Goal: Navigation & Orientation: Find specific page/section

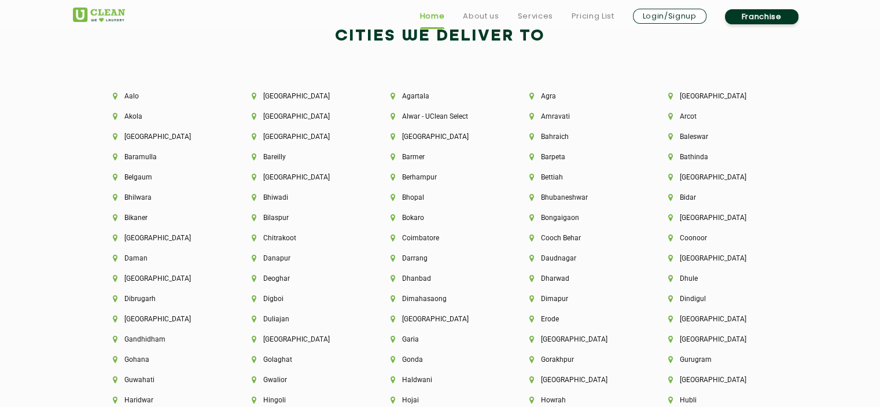
scroll to position [2699, 0]
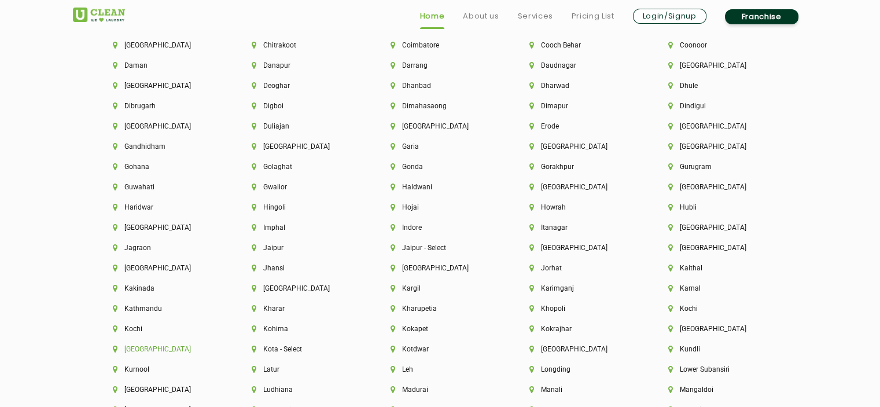
click at [135, 353] on li "[GEOGRAPHIC_DATA]" at bounding box center [163, 349] width 100 height 8
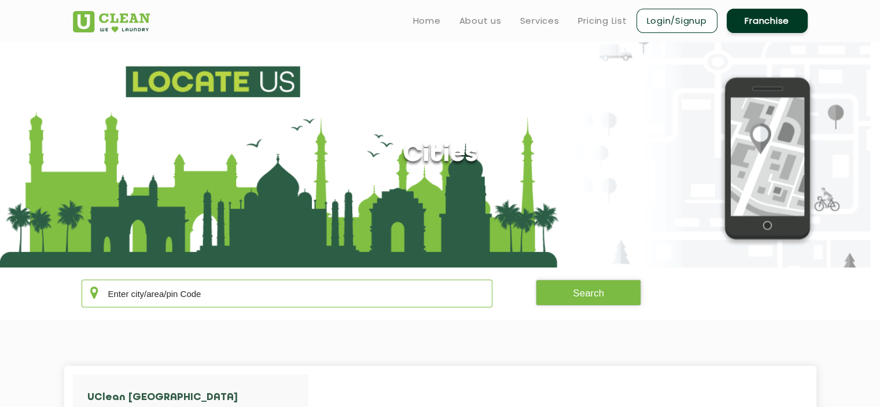
click at [255, 295] on input "text" at bounding box center [287, 293] width 411 height 28
type input "700052"
click at [576, 291] on button "Search" at bounding box center [588, 292] width 105 height 26
click at [583, 294] on button "Search" at bounding box center [588, 292] width 105 height 26
click at [595, 20] on link "Pricing List" at bounding box center [602, 21] width 49 height 14
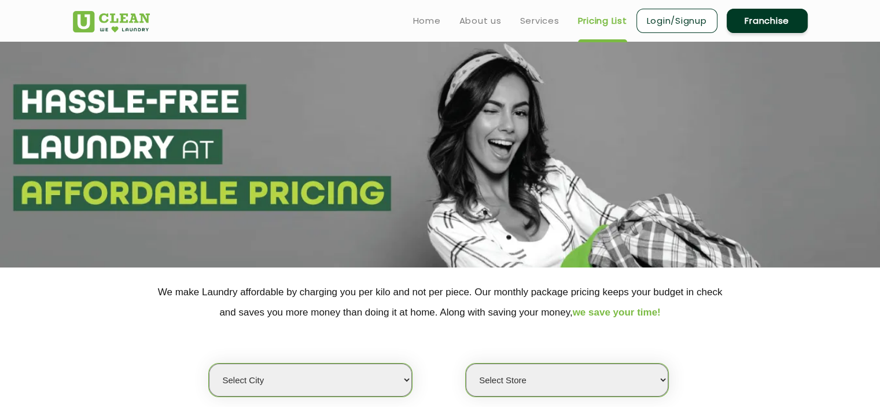
select select "0"
click at [544, 20] on link "Services" at bounding box center [539, 21] width 39 height 14
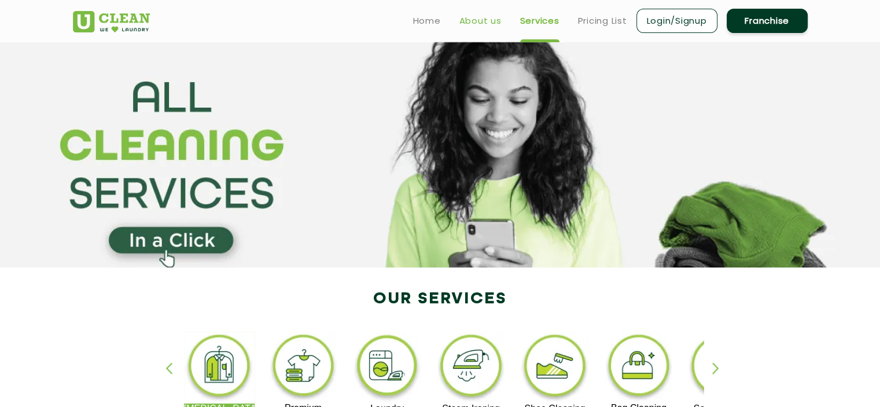
click at [476, 24] on link "About us" at bounding box center [480, 21] width 42 height 14
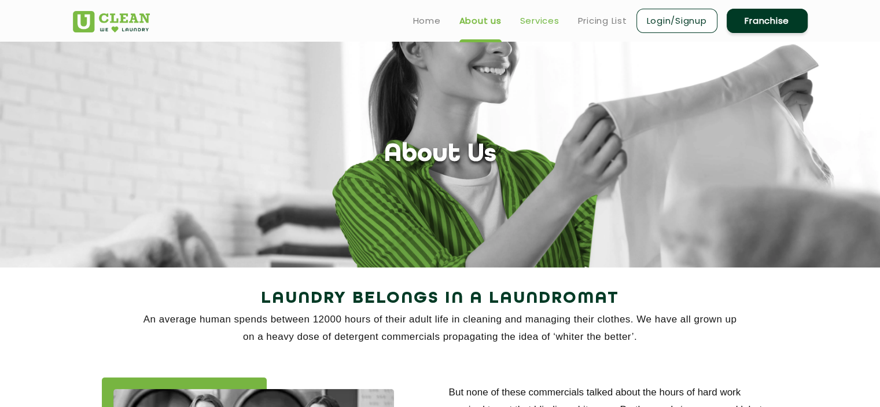
click at [531, 20] on link "Services" at bounding box center [539, 21] width 39 height 14
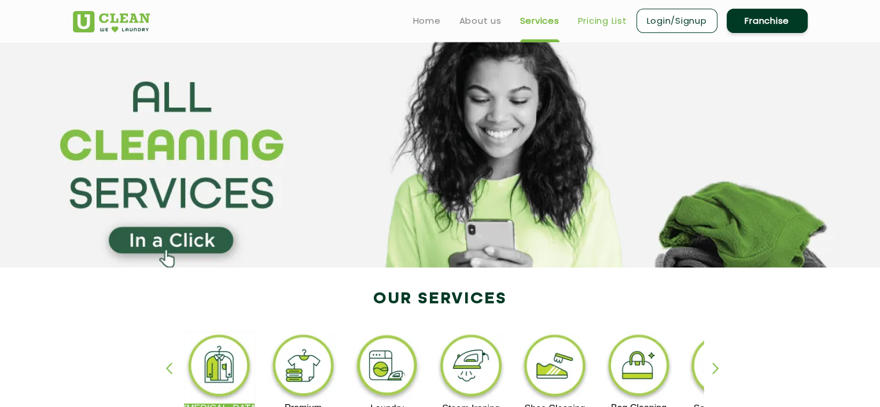
click at [609, 21] on link "Pricing List" at bounding box center [602, 21] width 49 height 14
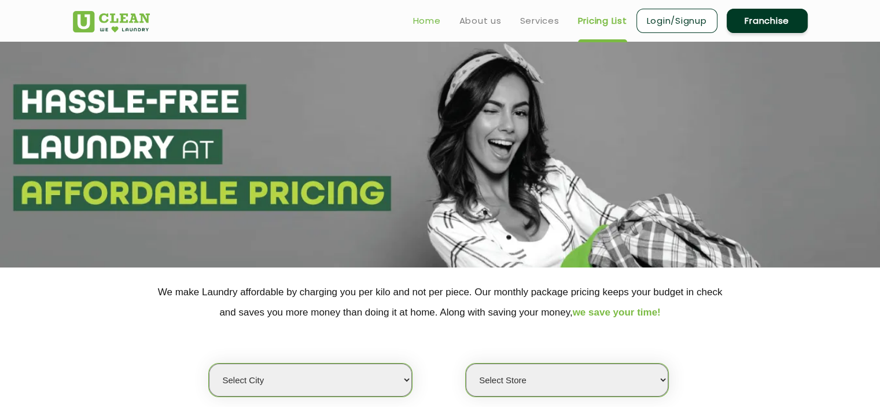
click at [428, 20] on link "Home" at bounding box center [427, 21] width 28 height 14
